Goal: Transaction & Acquisition: Purchase product/service

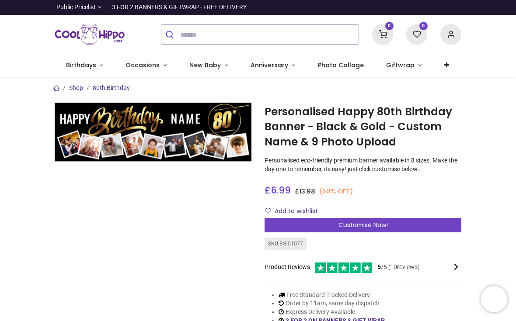
click at [361, 230] on span "Customise Now!" at bounding box center [362, 225] width 49 height 9
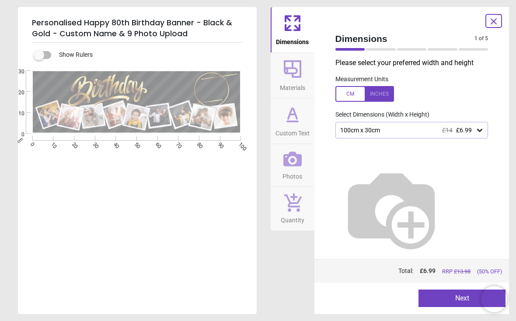
click at [341, 91] on div at bounding box center [364, 94] width 59 height 16
click at [475, 128] on div "39.4" x 11.8" (3ft 3" x 1ft) £14 £6.99" at bounding box center [407, 130] width 136 height 7
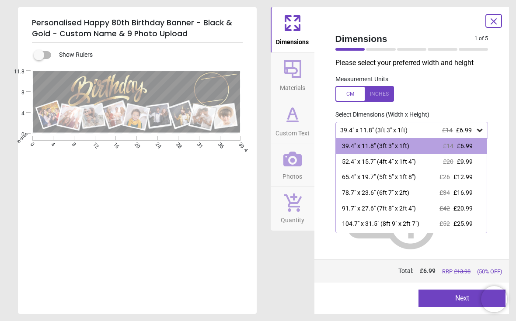
click at [351, 92] on div at bounding box center [364, 94] width 59 height 16
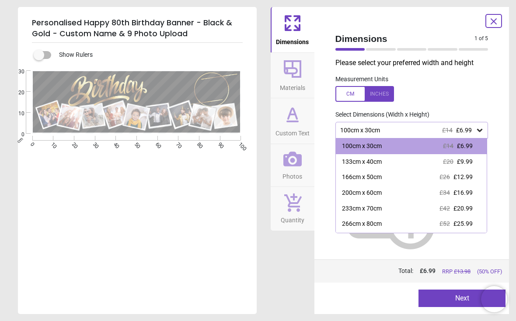
click at [376, 98] on div at bounding box center [364, 94] width 59 height 16
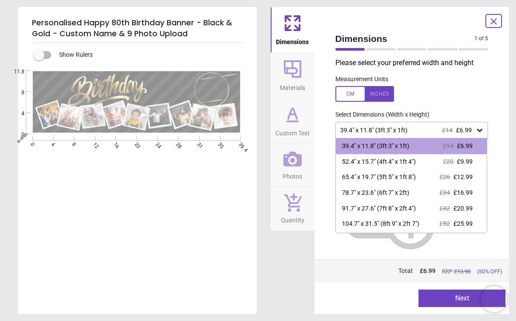
click at [382, 91] on div at bounding box center [364, 94] width 59 height 16
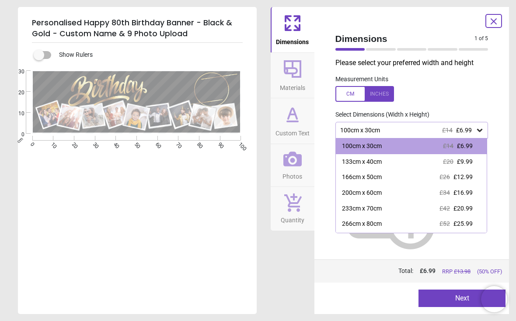
click at [377, 180] on div "166cm x 50cm" at bounding box center [362, 177] width 40 height 9
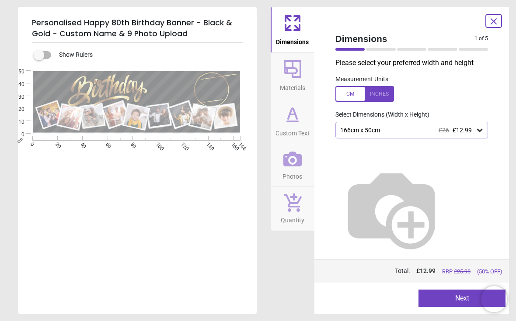
click at [449, 299] on button "Next" at bounding box center [461, 298] width 87 height 17
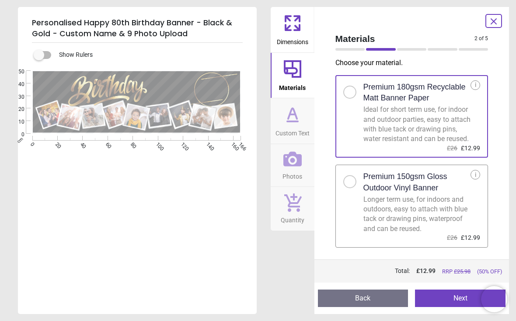
click at [454, 293] on button "Next" at bounding box center [460, 298] width 90 height 17
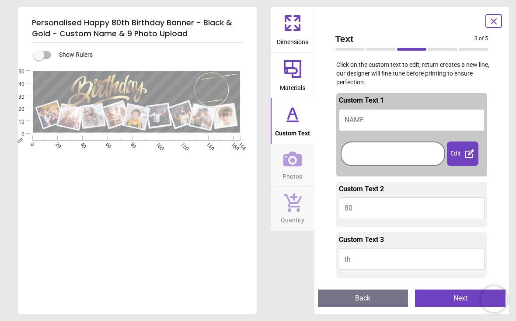
click at [370, 118] on button "NAME" at bounding box center [412, 120] width 146 height 22
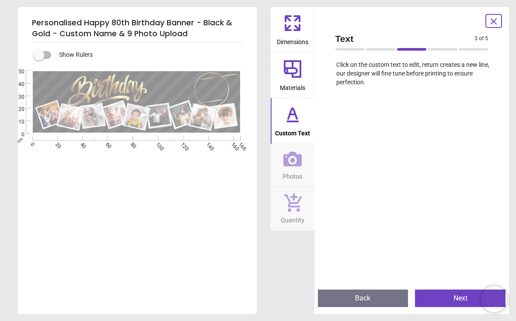
scroll to position [319, 0]
type textarea "**********"
click at [447, 297] on button "Next" at bounding box center [460, 298] width 90 height 17
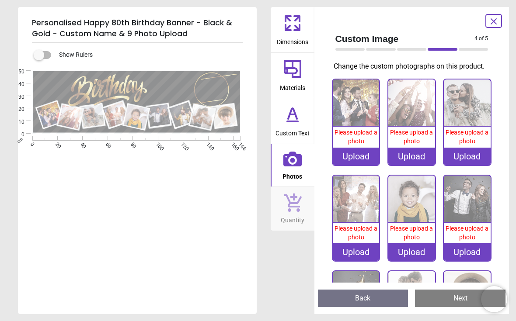
click at [359, 164] on div "Upload" at bounding box center [356, 156] width 47 height 17
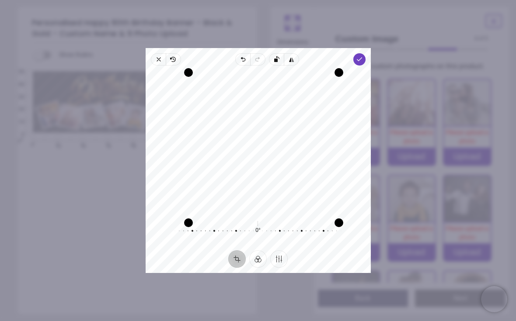
click at [275, 56] on icon "button" at bounding box center [358, 114] width 170 height 117
click at [362, 56] on icon "button" at bounding box center [358, 59] width 7 height 7
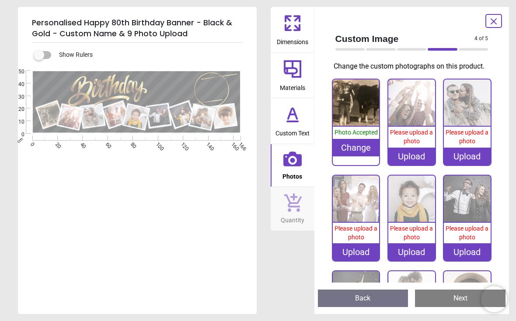
click at [421, 163] on div "Upload" at bounding box center [411, 156] width 47 height 17
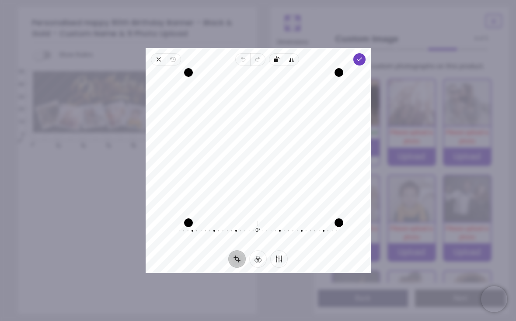
click at [277, 56] on icon "button" at bounding box center [276, 59] width 7 height 7
click at [278, 56] on icon "button" at bounding box center [358, 114] width 170 height 117
click at [362, 56] on icon "button" at bounding box center [358, 59] width 7 height 7
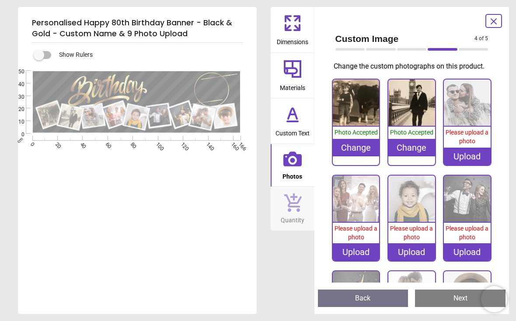
click at [469, 163] on div "Upload" at bounding box center [467, 156] width 47 height 17
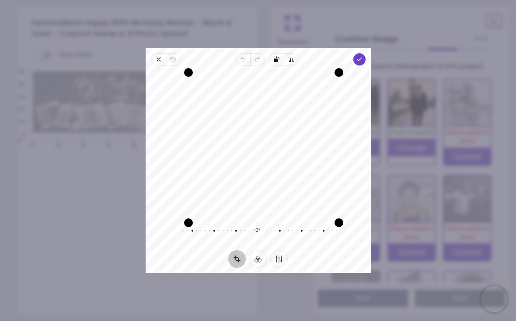
click at [278, 56] on icon "button" at bounding box center [277, 57] width 3 height 3
click at [276, 59] on rect "button" at bounding box center [275, 60] width 3 height 3
click at [362, 58] on polyline "button" at bounding box center [359, 59] width 5 height 3
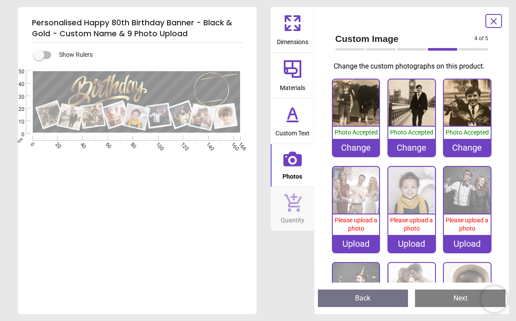
click at [362, 253] on div "Upload" at bounding box center [356, 243] width 47 height 17
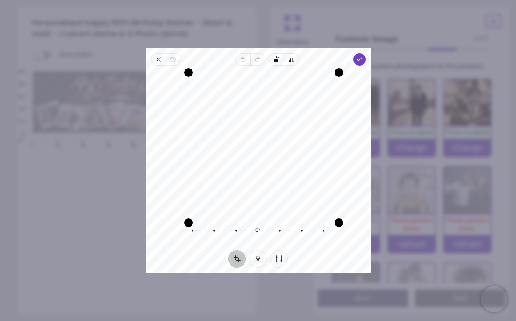
click at [275, 59] on rect "button" at bounding box center [275, 60] width 3 height 3
click at [273, 56] on icon "button" at bounding box center [358, 114] width 170 height 117
click at [362, 56] on icon "button" at bounding box center [358, 59] width 7 height 7
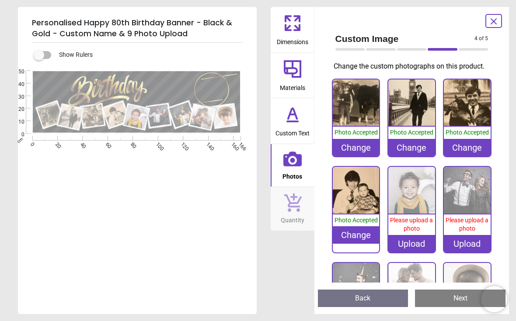
click at [411, 253] on div "Upload" at bounding box center [411, 243] width 47 height 17
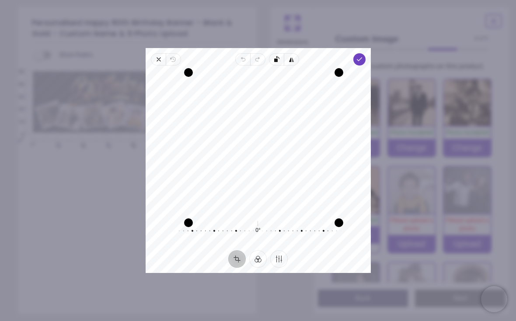
click at [276, 56] on icon "button" at bounding box center [358, 114] width 170 height 117
click at [362, 56] on icon "button" at bounding box center [358, 59] width 7 height 7
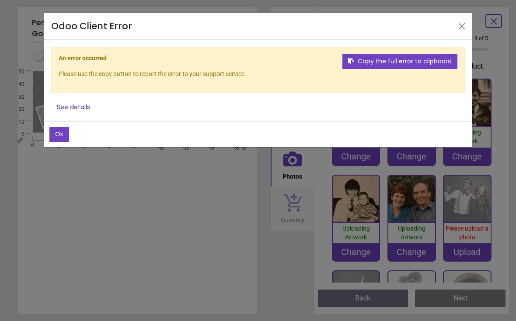
click at [62, 132] on button "Ok" at bounding box center [59, 134] width 20 height 15
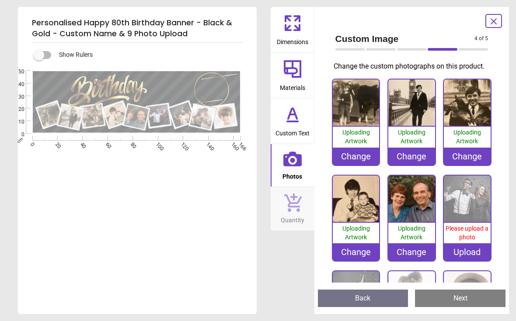
click at [138, 116] on image at bounding box center [136, 116] width 25 height 25
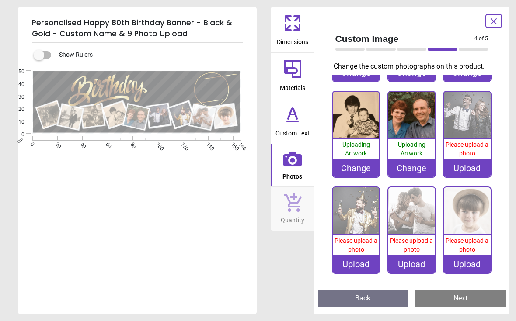
scroll to position [92, 0]
click at [409, 167] on div "Change" at bounding box center [411, 168] width 47 height 17
click at [114, 110] on image at bounding box center [116, 115] width 26 height 26
click at [258, 234] on div "Personalised Happy 80th Birthday Banner - Black & Gold - Custom Name & 9 Photo …" at bounding box center [258, 160] width 516 height 321
click at [354, 167] on div "Change" at bounding box center [356, 168] width 47 height 17
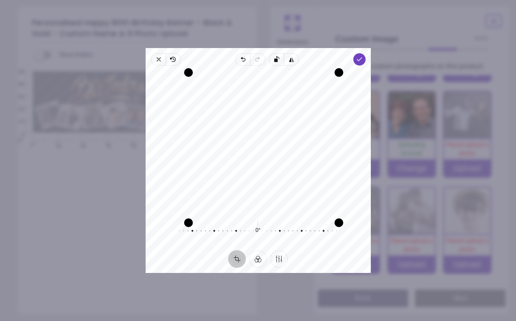
click at [361, 48] on div "Close Revert Undo Redo Rotate left Flip horizontal Done Crop Filter Finetune Re…" at bounding box center [258, 160] width 225 height 225
click at [362, 56] on icon "button" at bounding box center [358, 59] width 7 height 7
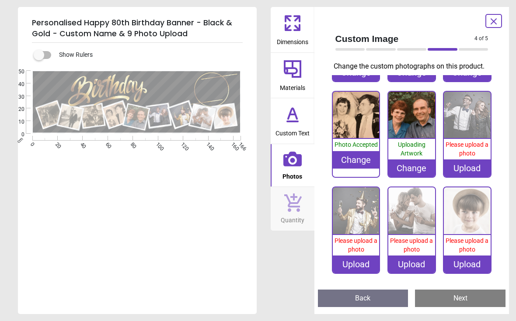
click at [405, 172] on div "Change" at bounding box center [411, 168] width 47 height 17
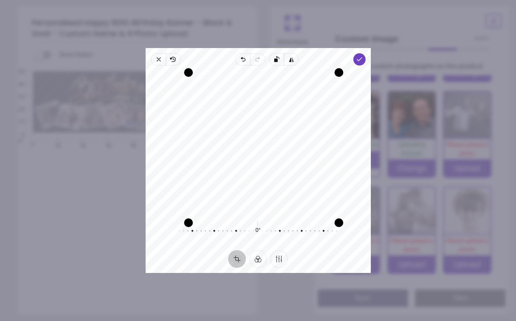
click at [274, 56] on icon "button" at bounding box center [358, 114] width 170 height 117
click at [277, 59] on rect "button" at bounding box center [275, 60] width 3 height 3
click at [365, 53] on span "Done" at bounding box center [359, 59] width 12 height 12
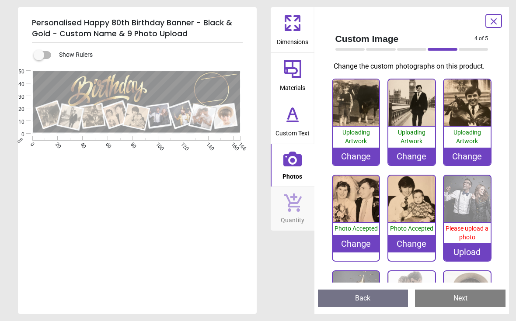
scroll to position [92, 0]
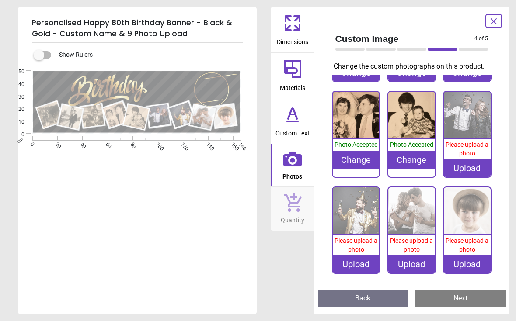
click at [460, 166] on div "Upload" at bounding box center [467, 168] width 47 height 17
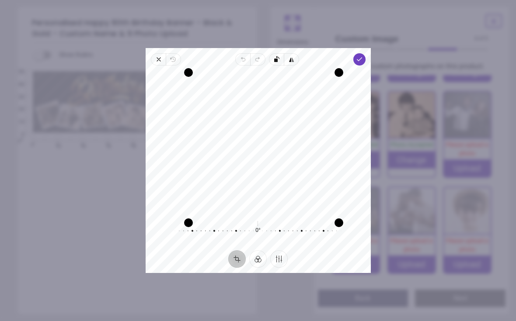
click at [278, 56] on icon "button" at bounding box center [358, 114] width 170 height 117
click at [277, 59] on rect "button" at bounding box center [275, 60] width 3 height 3
click at [362, 56] on icon "button" at bounding box center [358, 59] width 7 height 7
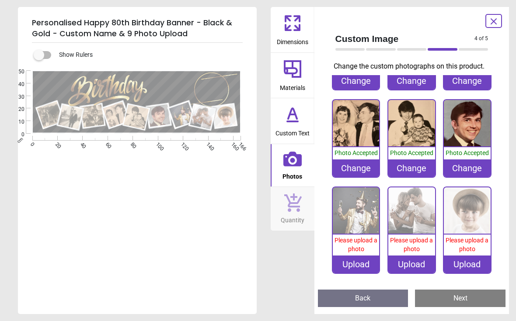
click at [358, 264] on div "Upload" at bounding box center [356, 264] width 47 height 17
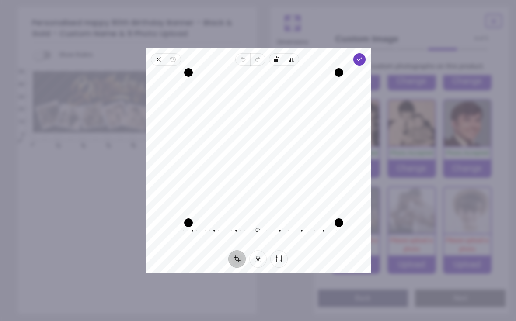
click at [275, 59] on rect "button" at bounding box center [275, 60] width 3 height 3
click at [362, 56] on icon "button" at bounding box center [358, 59] width 7 height 7
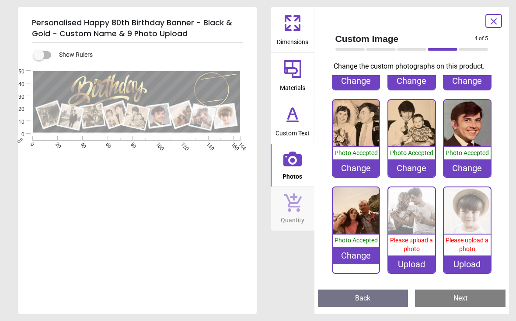
click at [414, 264] on div "Upload" at bounding box center [411, 264] width 47 height 17
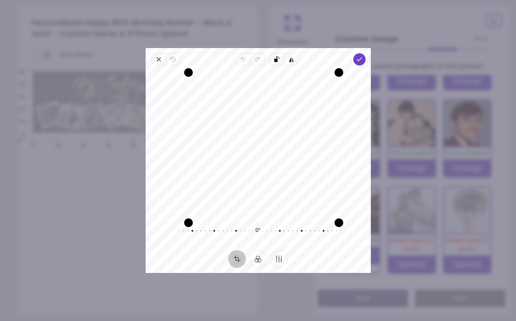
click at [272, 53] on span "Rotate left" at bounding box center [276, 59] width 15 height 12
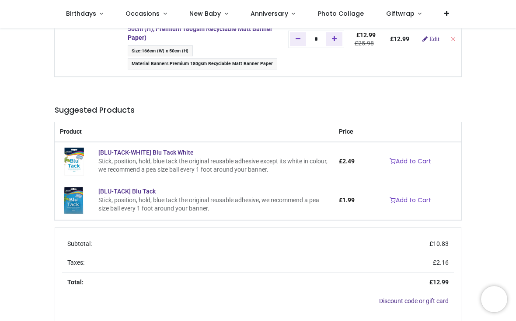
scroll to position [87, 0]
click at [410, 162] on link "Add to Cart" at bounding box center [410, 161] width 53 height 15
click at [407, 163] on div "Product Quantity Price Subtotal Personalised Happy 80th Birthday Banner - Black…" at bounding box center [258, 171] width 420 height 379
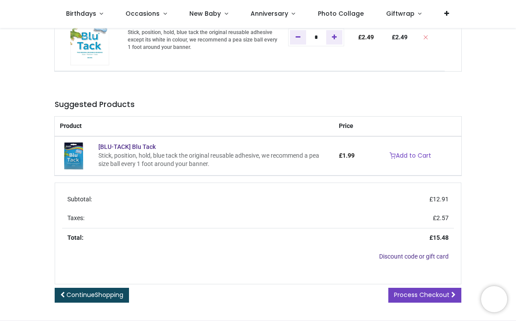
scroll to position [161, 0]
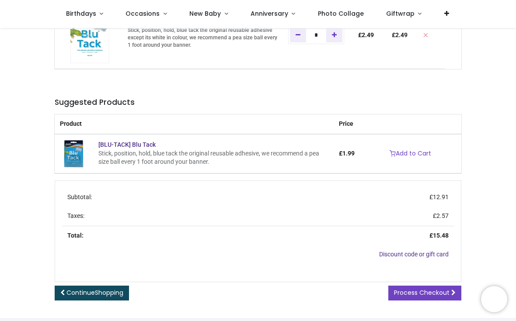
click at [435, 290] on span "Process Checkout" at bounding box center [422, 293] width 56 height 9
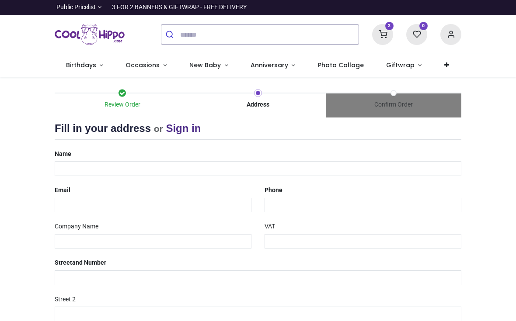
select select "***"
click at [75, 164] on input "text" at bounding box center [258, 168] width 407 height 15
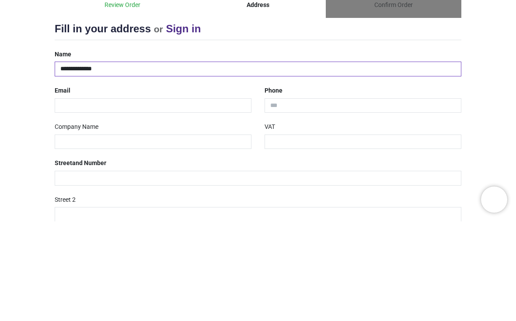
type input "**********"
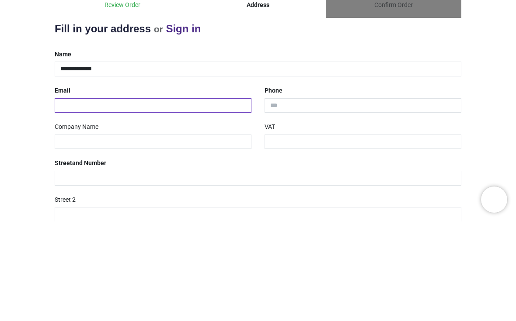
click at [85, 198] on input "email" at bounding box center [153, 205] width 197 height 15
type input "**********"
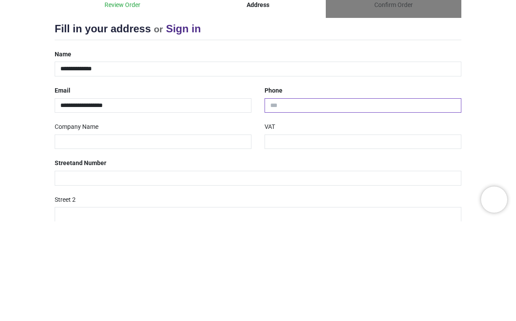
type input "*"
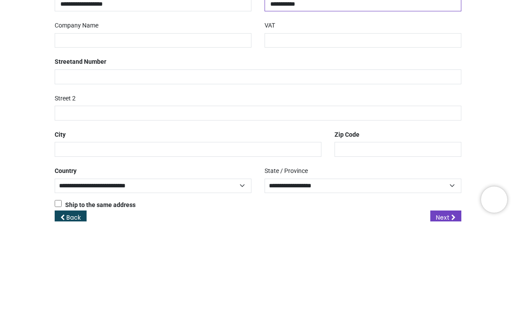
scroll to position [103, 0]
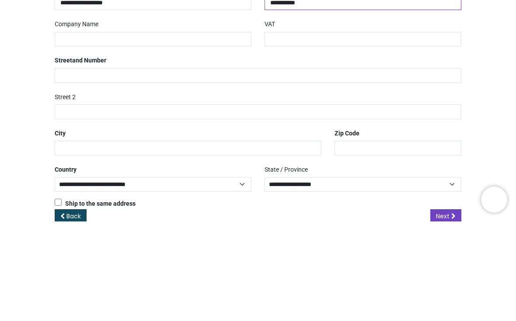
type input "**********"
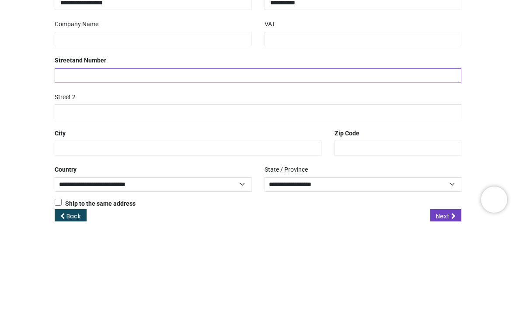
click at [96, 168] on input "text" at bounding box center [258, 175] width 407 height 15
type input "**********"
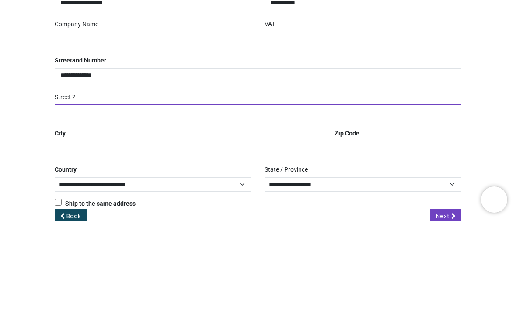
type input "******"
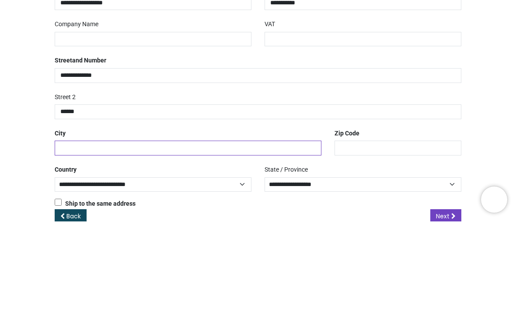
type input "**********"
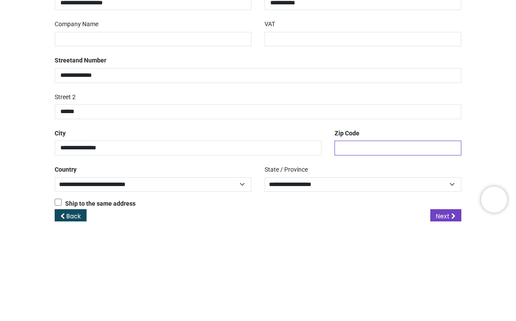
type input "*******"
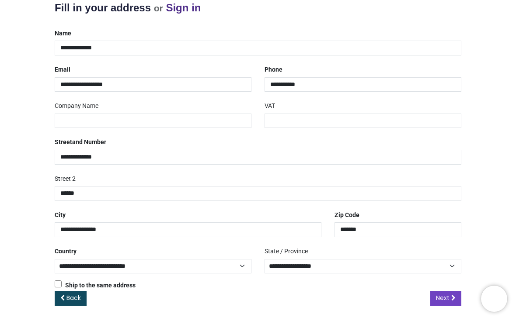
scroll to position [120, 0]
click at [446, 296] on span "Next" at bounding box center [443, 299] width 14 height 9
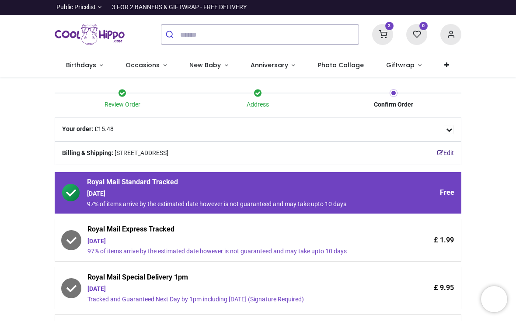
click at [434, 236] on span "£ 1.99" at bounding box center [444, 241] width 20 height 10
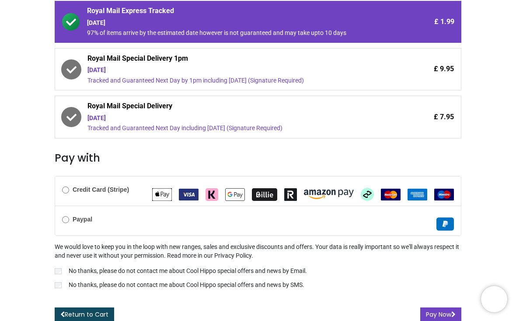
scroll to position [219, 0]
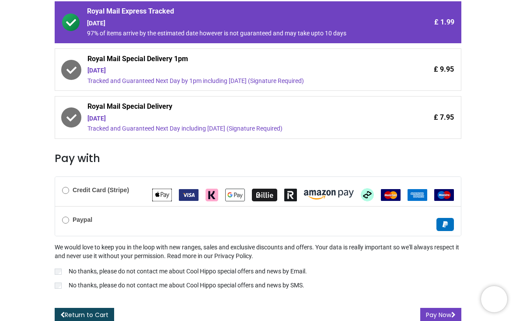
click at [73, 187] on b "Credit Card (Stripe)" at bounding box center [101, 190] width 56 height 7
click at [160, 191] on img "Apple Pay" at bounding box center [162, 195] width 20 height 13
click at [440, 316] on button "Pay Now" at bounding box center [440, 315] width 41 height 15
